Goal: Task Accomplishment & Management: Manage account settings

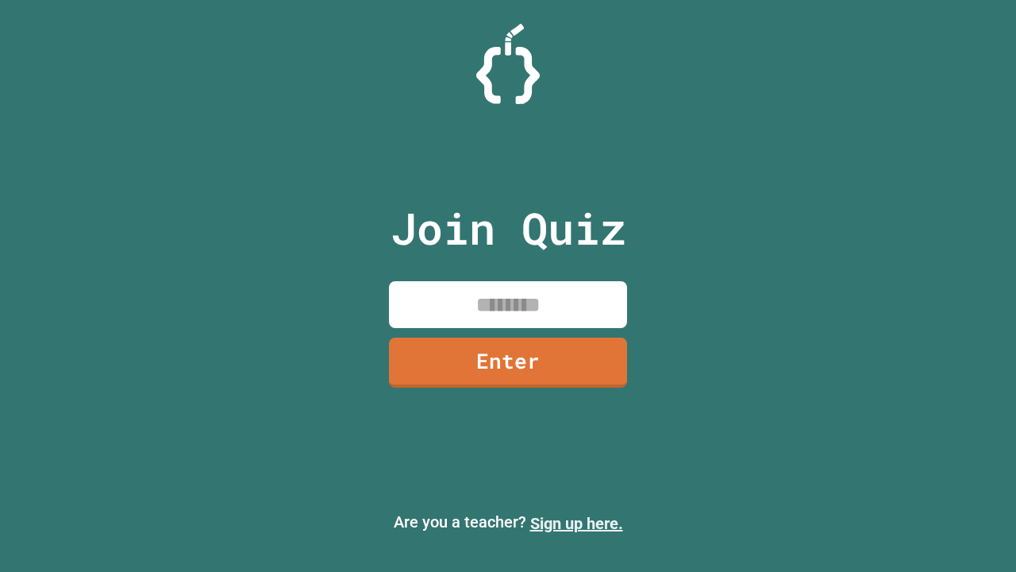
click at [577, 523] on link "Sign up here." at bounding box center [576, 523] width 93 height 19
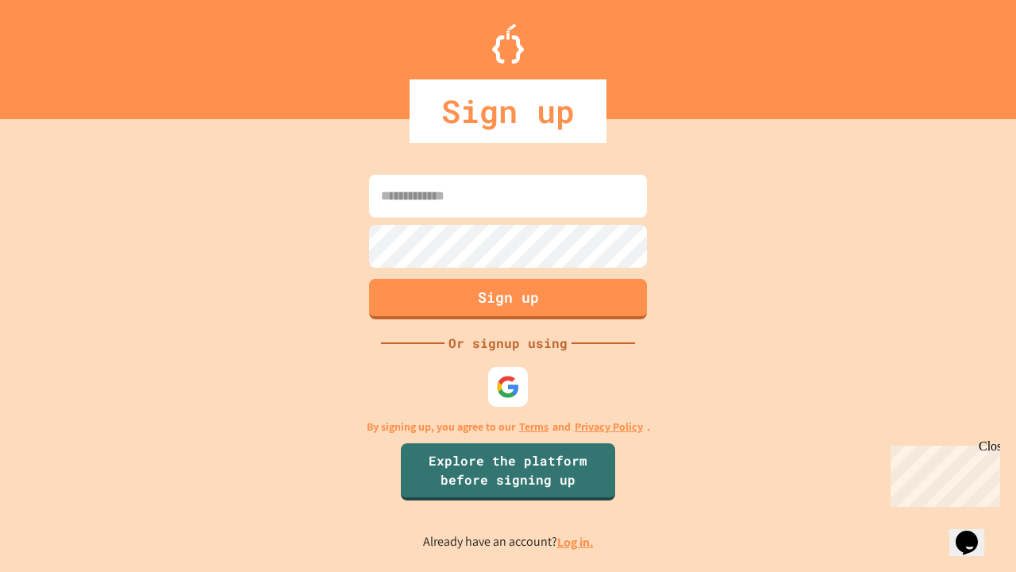
click at [577, 542] on link "Log in." at bounding box center [575, 542] width 37 height 17
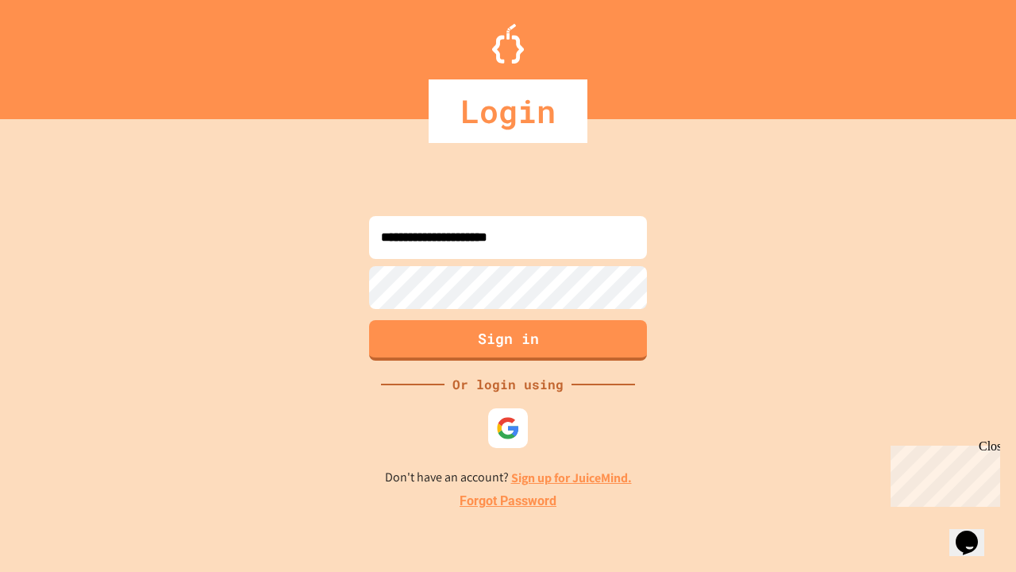
type input "**********"
